Goal: Task Accomplishment & Management: Manage account settings

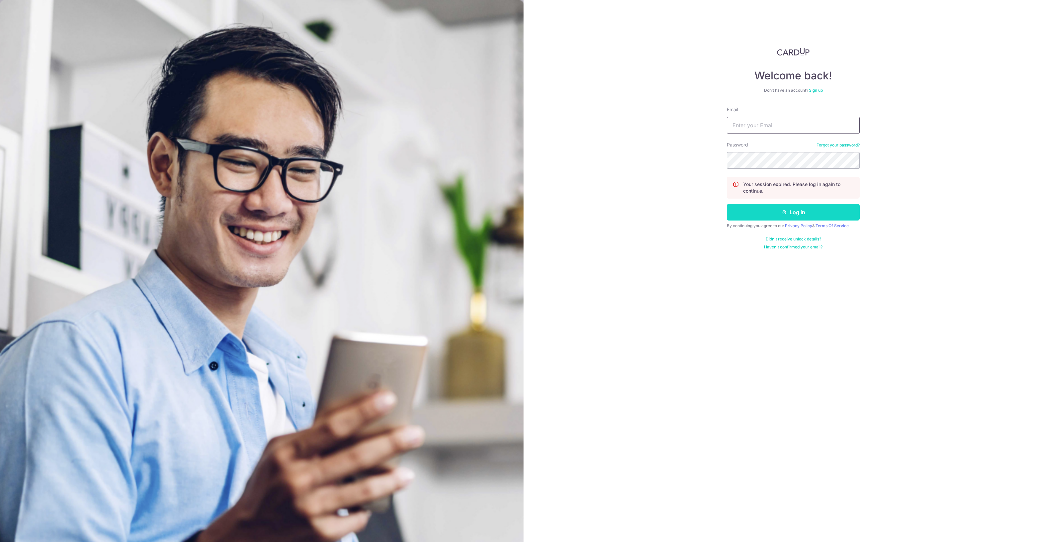
type input "[EMAIL_ADDRESS][DOMAIN_NAME]"
click at [838, 210] on button "Log in" at bounding box center [793, 212] width 133 height 17
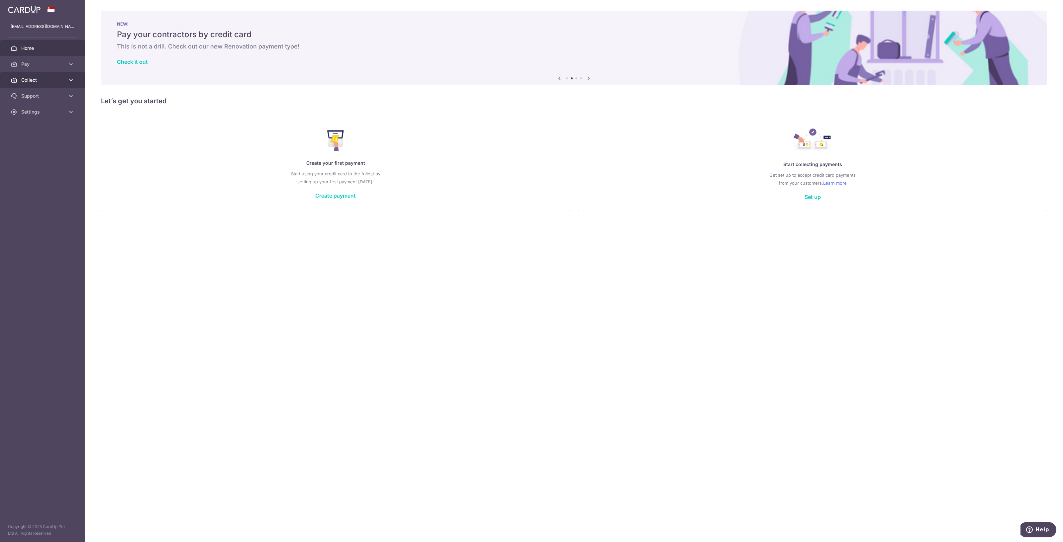
click at [23, 79] on span "Collect" at bounding box center [43, 80] width 44 height 7
click at [41, 98] on span "Dashboard" at bounding box center [43, 96] width 44 height 7
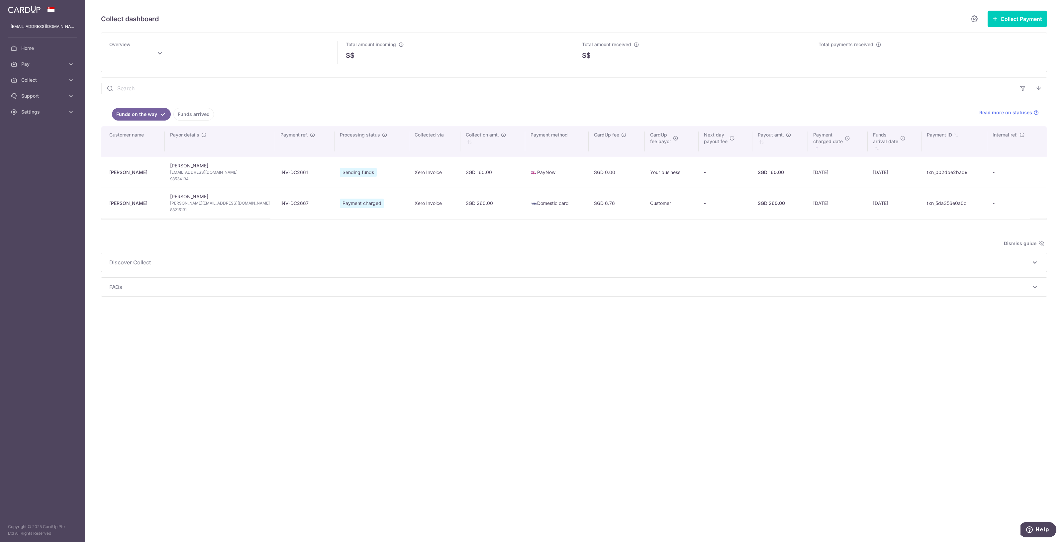
click at [825, 338] on div "Collect dashboard Collect Payment Create request to collect payments Custom Pay…" at bounding box center [574, 271] width 978 height 542
